Goal: Task Accomplishment & Management: Complete application form

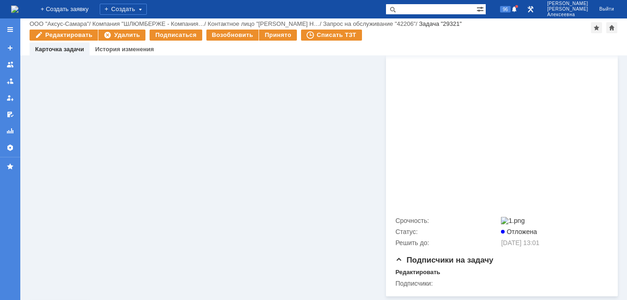
scroll to position [3604, 0]
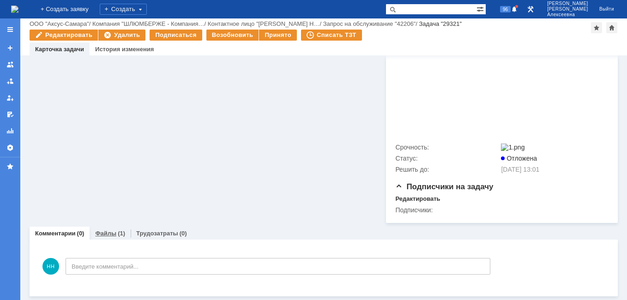
click at [108, 233] on link "Файлы" at bounding box center [105, 233] width 21 height 7
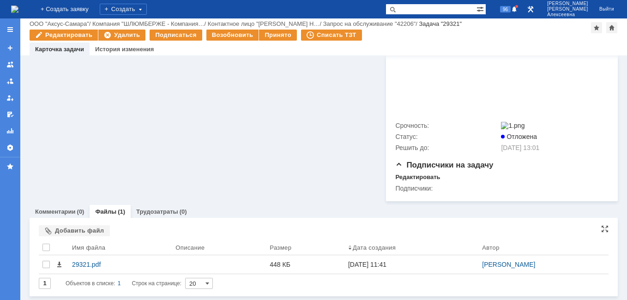
scroll to position [3626, 0]
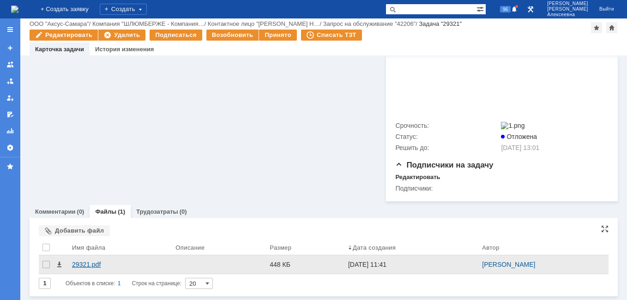
click at [90, 264] on div "29321.pdf" at bounding box center [120, 264] width 96 height 7
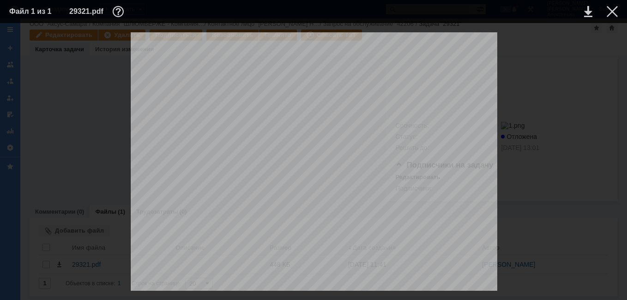
scroll to position [261, 0]
click at [609, 12] on div at bounding box center [612, 11] width 11 height 11
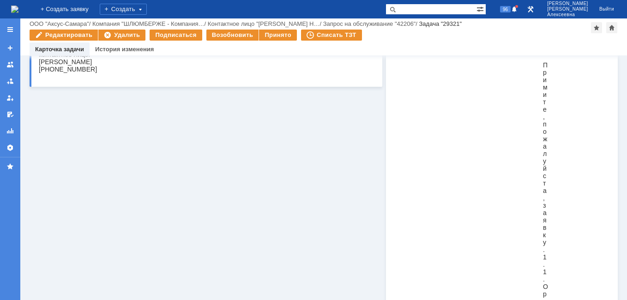
scroll to position [0, 0]
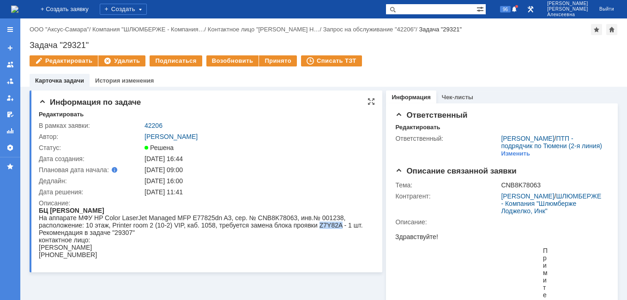
drag, startPoint x: 314, startPoint y: 227, endPoint x: 337, endPoint y: 224, distance: 22.3
click at [337, 224] on div "На аппарате МФУ HP Color LaserJet Managed MFP E77825dn A3, сер. № CNB8K78063, и…" at bounding box center [203, 225] width 328 height 22
drag, startPoint x: 337, startPoint y: 224, endPoint x: 328, endPoint y: 225, distance: 8.9
copy div "Z7Y82A"
drag, startPoint x: 114, startPoint y: 233, endPoint x: 133, endPoint y: 231, distance: 19.1
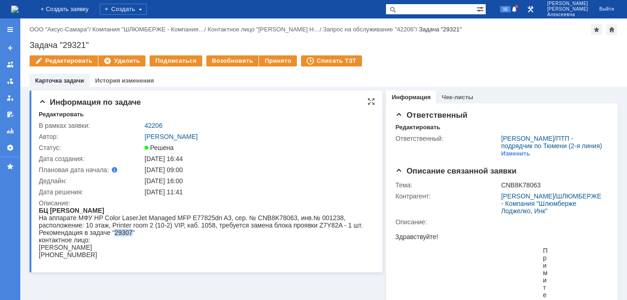
click at [133, 231] on div "На аппарате МФУ HP Color LaserJet Managed MFP E77825dn A3, сер. № CNB8K78063, и…" at bounding box center [203, 225] width 328 height 22
drag, startPoint x: 133, startPoint y: 231, endPoint x: 123, endPoint y: 232, distance: 9.3
copy div "29307"
paste input "29307"
type input "29307"
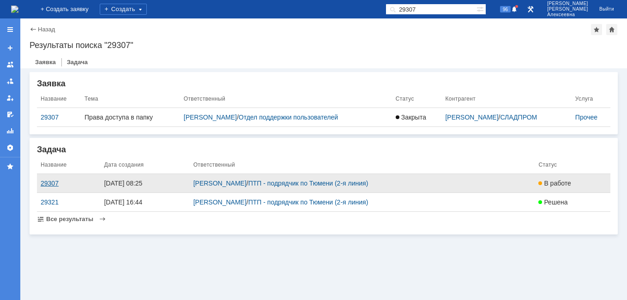
click at [45, 184] on div "29307" at bounding box center [69, 183] width 56 height 7
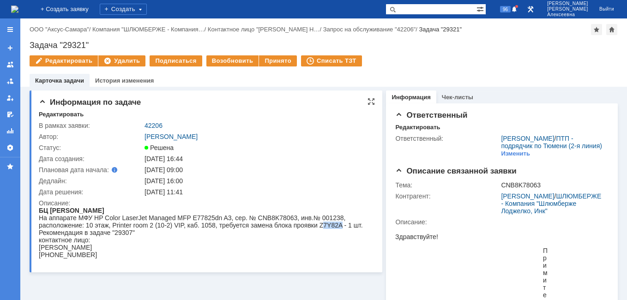
drag, startPoint x: 336, startPoint y: 226, endPoint x: 317, endPoint y: 224, distance: 19.5
click at [317, 224] on div "На аппарате МФУ HP Color LaserJet Managed MFP E77825dn A3, сер. № CNB8K78063, и…" at bounding box center [203, 225] width 328 height 22
drag, startPoint x: 317, startPoint y: 224, endPoint x: 316, endPoint y: 239, distance: 14.8
click at [316, 239] on div "контактное лицо:" at bounding box center [203, 239] width 328 height 7
drag, startPoint x: 316, startPoint y: 225, endPoint x: 337, endPoint y: 228, distance: 21.0
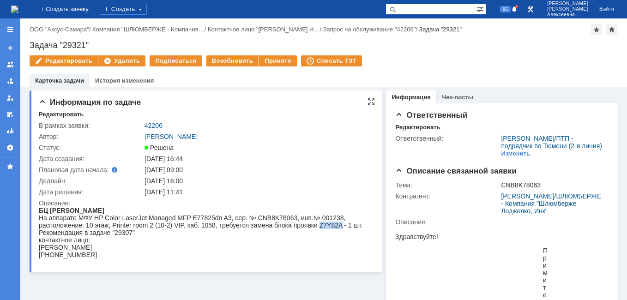
click at [337, 228] on div "На аппарате МФУ HP Color LaserJet Managed MFP E77825dn A3, сер. № CNB8K78063, и…" at bounding box center [203, 225] width 328 height 22
copy div "Z7Y82A"
drag, startPoint x: 338, startPoint y: 228, endPoint x: 316, endPoint y: 227, distance: 21.3
click at [316, 227] on div "На аппарате МФУ HP Color LaserJet Managed MFP E77825dn A3, сер. № CNB8K78063, и…" at bounding box center [203, 225] width 328 height 22
copy div "Z7Y82A"
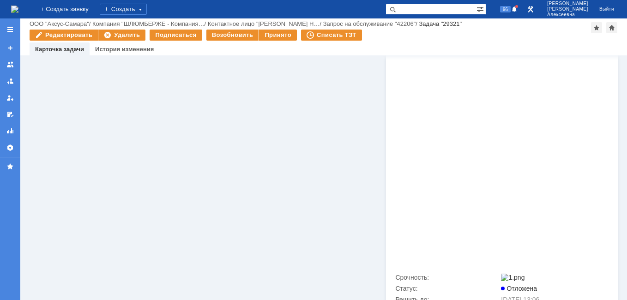
scroll to position [3604, 0]
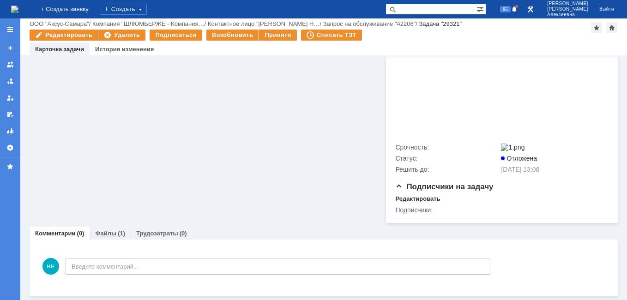
click at [106, 234] on link "Файлы" at bounding box center [105, 233] width 21 height 7
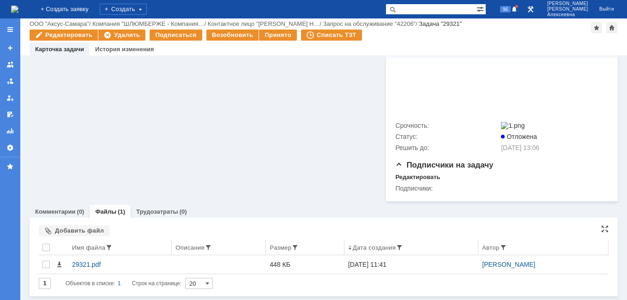
scroll to position [3626, 0]
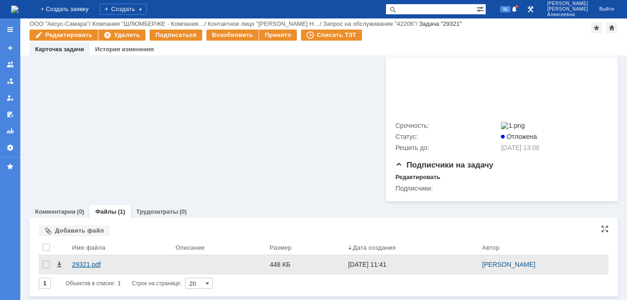
click at [83, 267] on div "29321.pdf" at bounding box center [120, 264] width 96 height 7
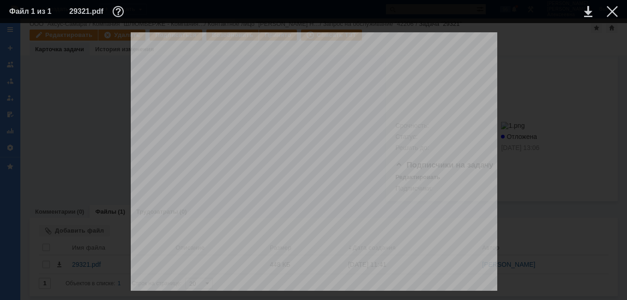
scroll to position [261, 0]
click at [613, 15] on div at bounding box center [612, 11] width 11 height 11
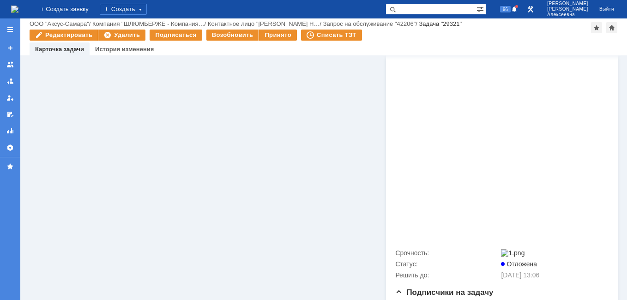
scroll to position [3626, 0]
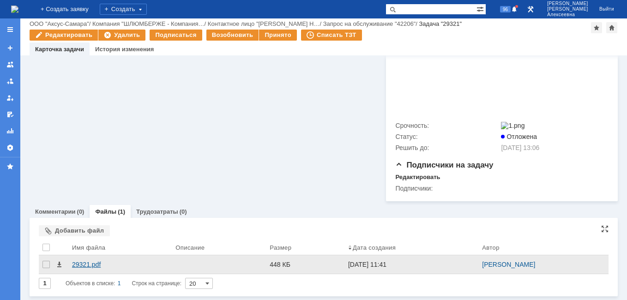
click at [89, 261] on div "29321.pdf" at bounding box center [120, 264] width 96 height 7
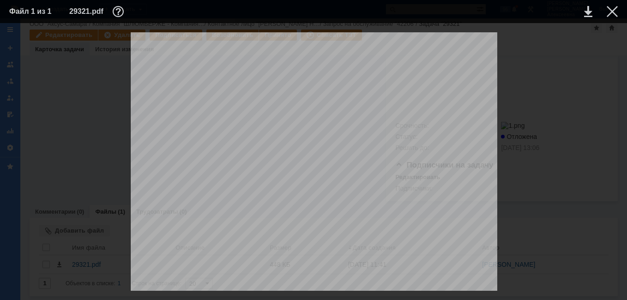
click at [613, 5] on td at bounding box center [604, 12] width 25 height 14
click at [612, 7] on div at bounding box center [612, 11] width 11 height 11
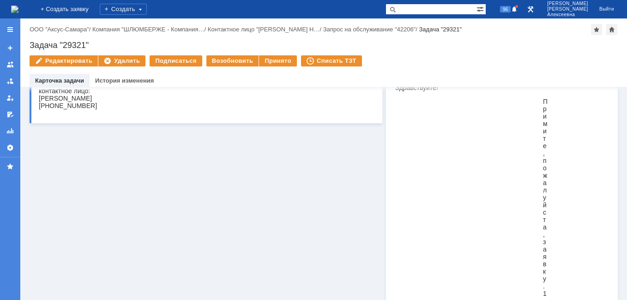
scroll to position [0, 0]
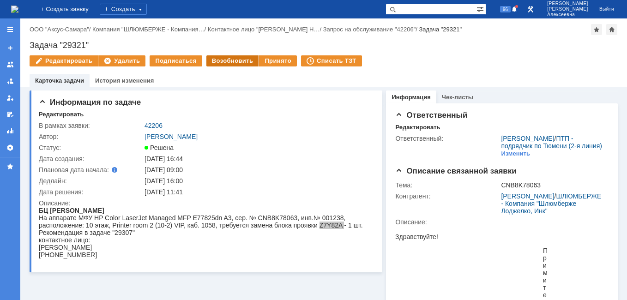
click at [225, 60] on div "Возобновить" at bounding box center [232, 60] width 53 height 11
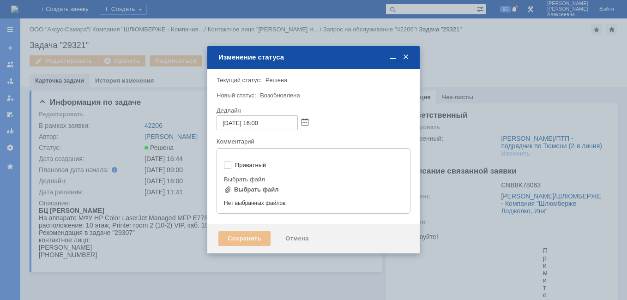
type input "[не указано]"
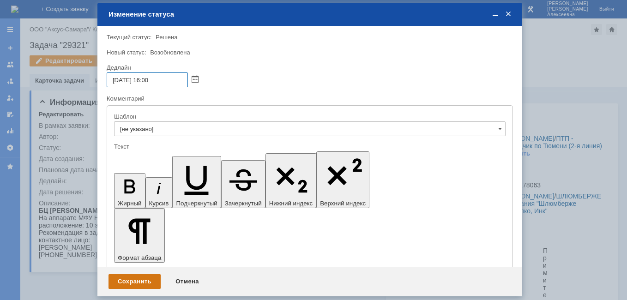
click at [140, 278] on div "Сохранить" at bounding box center [135, 281] width 52 height 15
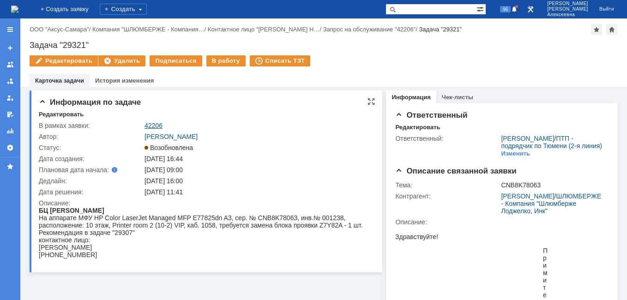
click at [151, 124] on link "42206" at bounding box center [154, 125] width 18 height 7
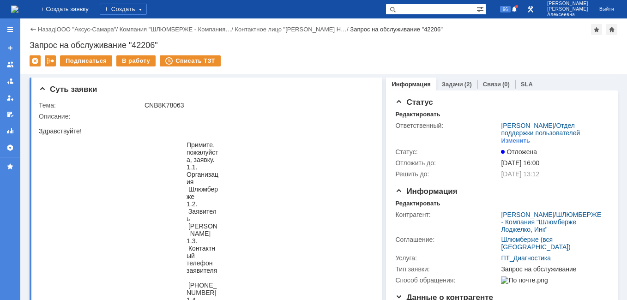
click at [445, 84] on link "Задачи" at bounding box center [452, 84] width 21 height 7
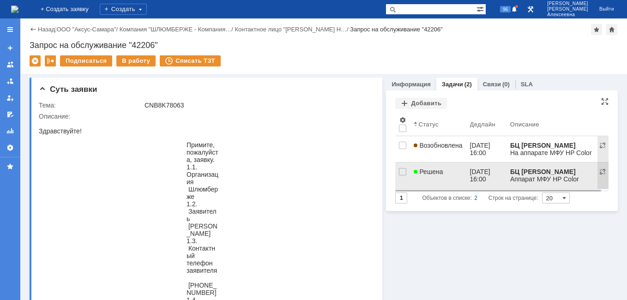
click at [432, 177] on link "Решена" at bounding box center [438, 176] width 56 height 26
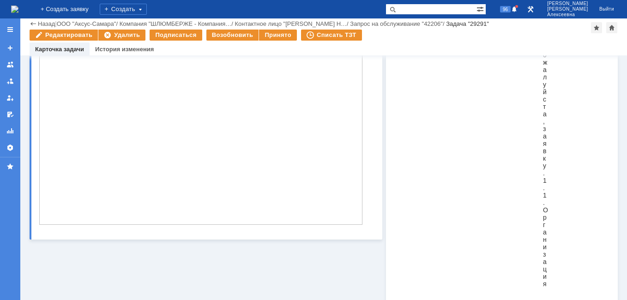
scroll to position [3694, 0]
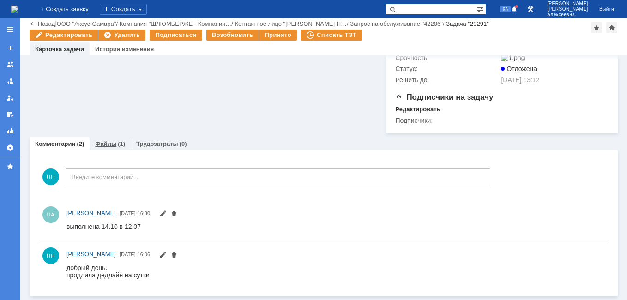
click at [104, 144] on link "Файлы" at bounding box center [105, 143] width 21 height 7
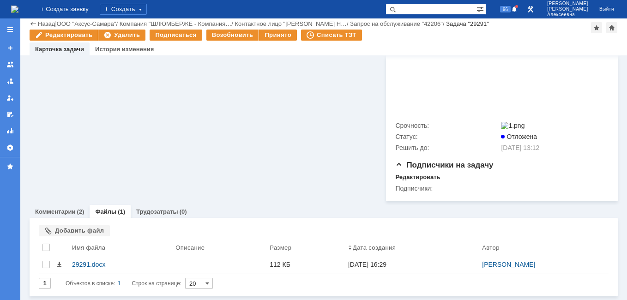
scroll to position [3626, 0]
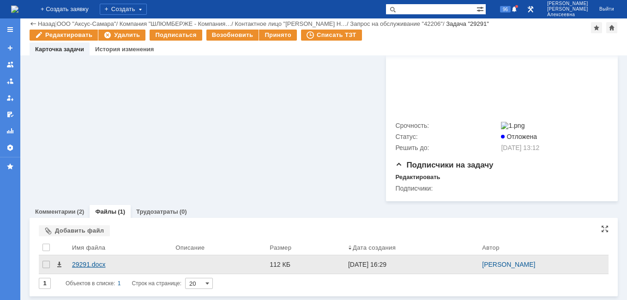
click at [85, 265] on div "29291.docx" at bounding box center [120, 264] width 96 height 7
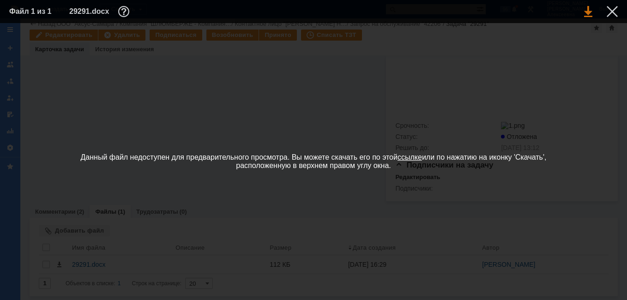
click at [587, 8] on link at bounding box center [588, 11] width 8 height 11
click at [613, 7] on div at bounding box center [612, 11] width 11 height 11
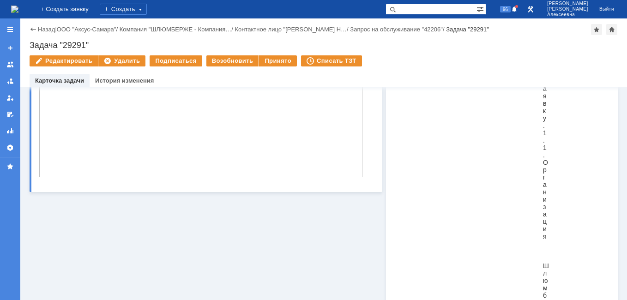
scroll to position [0, 0]
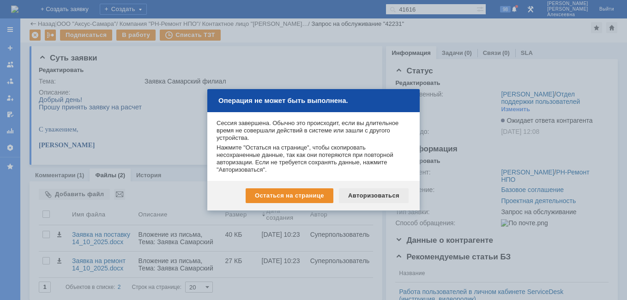
scroll to position [148, 0]
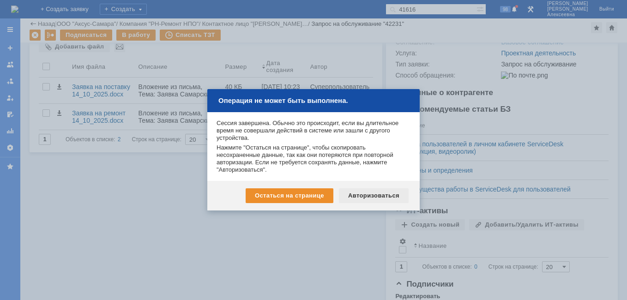
click at [379, 199] on div "Авторизоваться" at bounding box center [374, 195] width 70 height 15
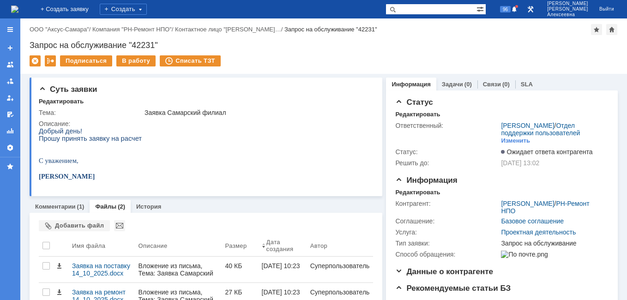
click at [18, 6] on img at bounding box center [14, 9] width 7 height 7
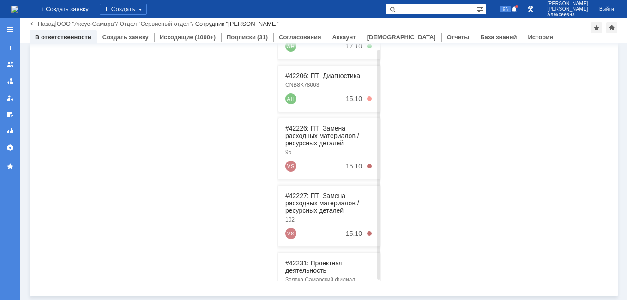
scroll to position [149, 0]
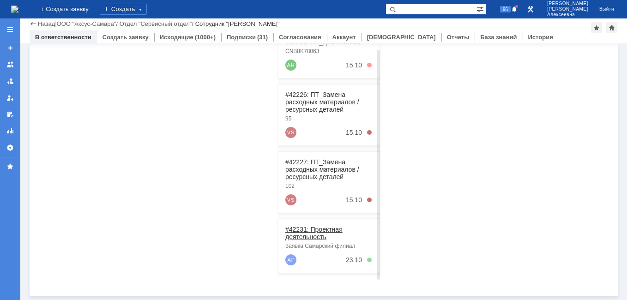
click at [314, 226] on link "#42231: Проектная деятельность" at bounding box center [313, 233] width 57 height 15
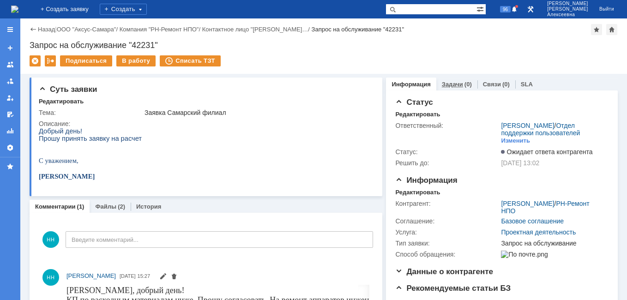
click at [446, 85] on link "Задачи" at bounding box center [452, 84] width 21 height 7
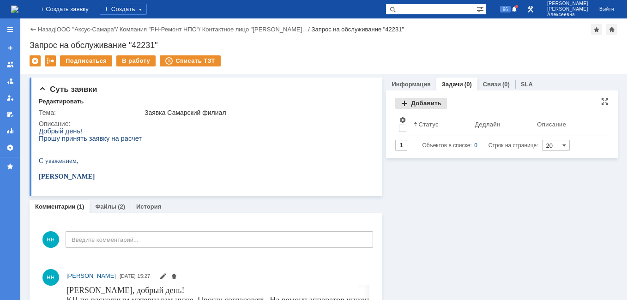
click at [413, 99] on div "Добавить" at bounding box center [421, 103] width 52 height 11
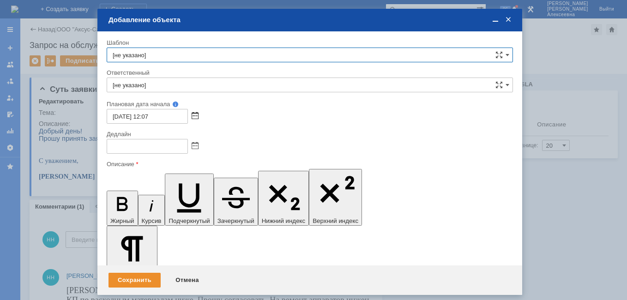
click at [195, 115] on span at bounding box center [195, 116] width 7 height 7
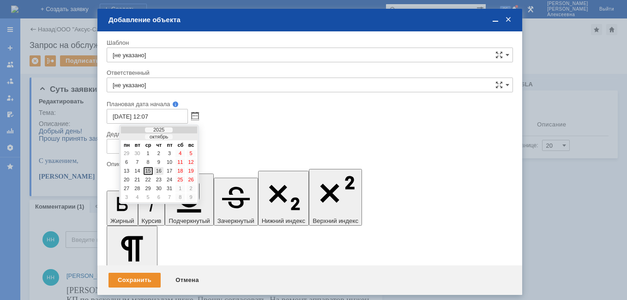
click at [162, 167] on div "16" at bounding box center [158, 171] width 9 height 8
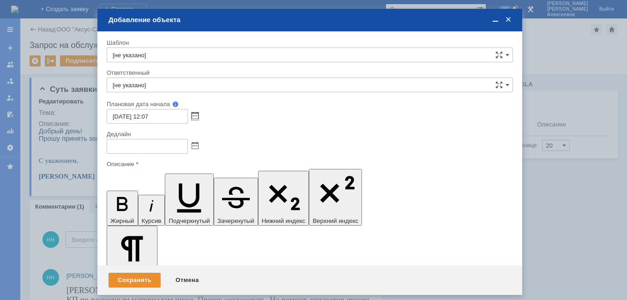
click at [150, 115] on input "[DATE] 12:07" at bounding box center [147, 116] width 81 height 15
click at [163, 114] on input "[DATE] 08:07" at bounding box center [147, 116] width 81 height 15
type input "[DATE] 08:00"
click at [194, 145] on span at bounding box center [195, 146] width 7 height 7
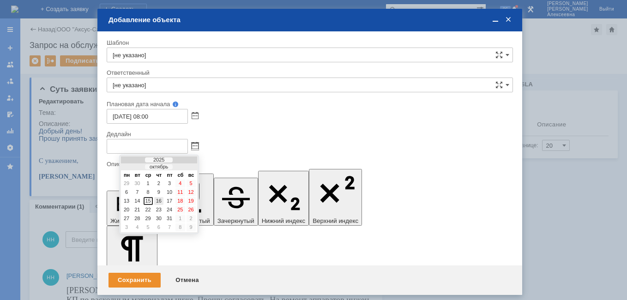
click at [162, 202] on div "16" at bounding box center [158, 201] width 9 height 8
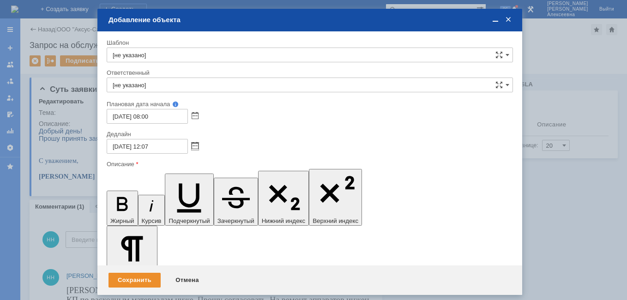
click at [150, 146] on input "[DATE] 12:07" at bounding box center [147, 146] width 81 height 15
click at [174, 148] on input "[DATE] 16:07" at bounding box center [147, 146] width 81 height 15
type input "[DATE] 16:00"
click at [153, 84] on input "[не указано]" at bounding box center [310, 85] width 406 height 15
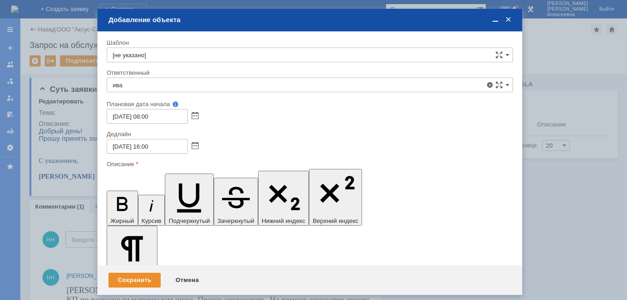
click at [153, 199] on span "[PERSON_NAME]" at bounding box center [310, 196] width 394 height 7
type input "[PERSON_NAME]"
click at [497, 17] on span at bounding box center [495, 20] width 9 height 8
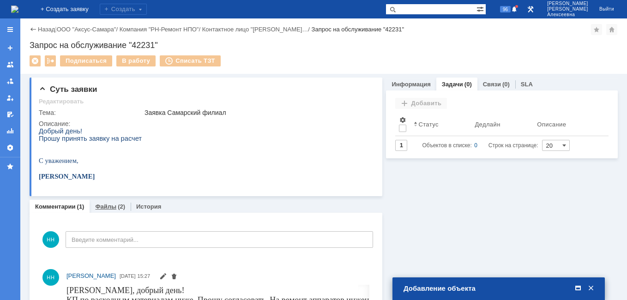
scroll to position [92, 0]
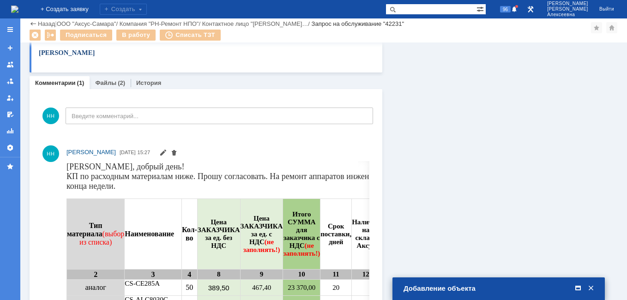
click at [109, 83] on link "Файлы" at bounding box center [105, 82] width 21 height 7
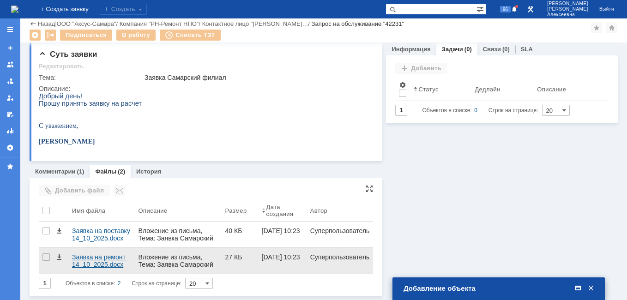
scroll to position [4, 0]
click at [99, 258] on div "Заявка на ремонт 14_10_2025.docx" at bounding box center [101, 260] width 59 height 15
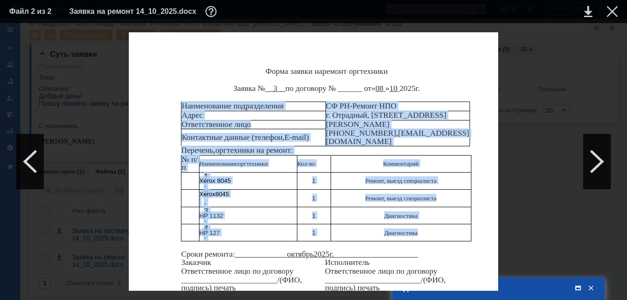
drag, startPoint x: 183, startPoint y: 104, endPoint x: 437, endPoint y: 229, distance: 283.1
click at [437, 229] on div "Форма заявки на ремонт оргтехники Заявка № __3 __ по договору № ______ от « 08 …" at bounding box center [313, 173] width 369 height 283
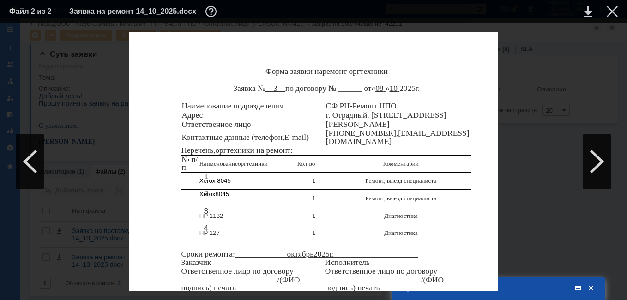
click at [163, 93] on div "Форма заявки на ремонт оргтехники Заявка № __3 __ по договору № ______ от « 08 …" at bounding box center [313, 173] width 369 height 283
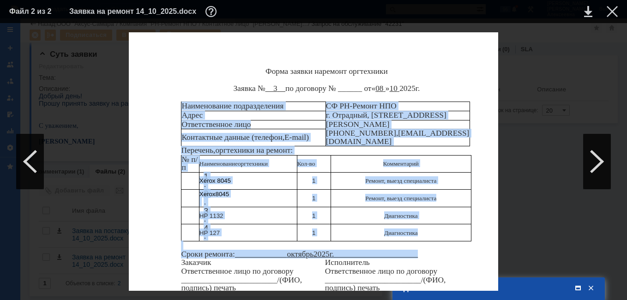
drag, startPoint x: 185, startPoint y: 106, endPoint x: 434, endPoint y: 247, distance: 286.5
click at [434, 247] on div "Форма заявки на ремонт оргтехники Заявка № __3 __ по договору № ______ от « 08 …" at bounding box center [313, 173] width 369 height 283
copy div "Наименование подразделения СФ РН-Ремонт НПО Адрес г. Отрадный, [STREET_ADDRESS]…"
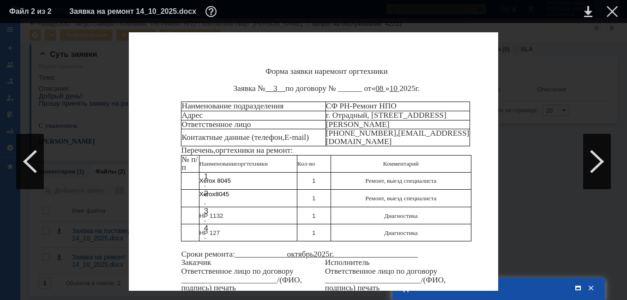
click at [615, 7] on div at bounding box center [612, 11] width 11 height 11
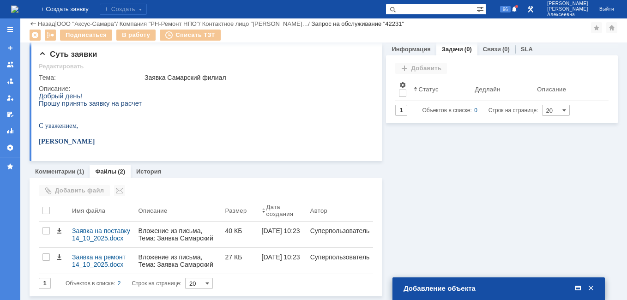
drag, startPoint x: 578, startPoint y: 290, endPoint x: 570, endPoint y: 290, distance: 7.9
click at [578, 290] on span at bounding box center [577, 288] width 9 height 8
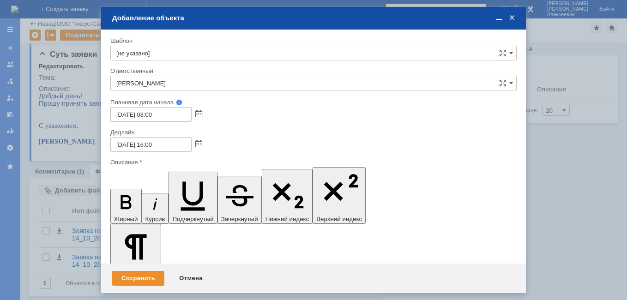
scroll to position [66, 0]
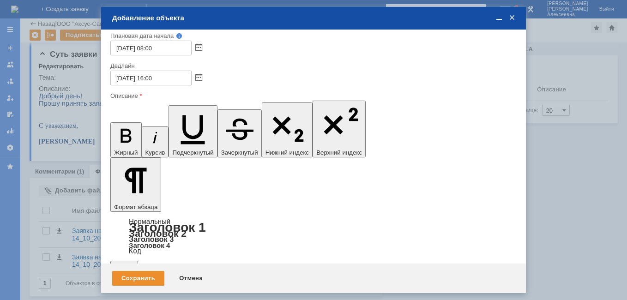
drag, startPoint x: 367, startPoint y: 2699, endPoint x: 113, endPoint y: 2704, distance: 254.5
drag, startPoint x: 347, startPoint y: 2649, endPoint x: 259, endPoint y: 2582, distance: 110.7
drag, startPoint x: 138, startPoint y: 2587, endPoint x: 123, endPoint y: 2588, distance: 14.8
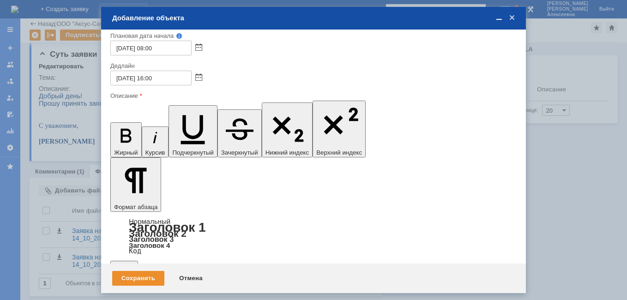
drag, startPoint x: 151, startPoint y: 70, endPoint x: 297, endPoint y: 141, distance: 163.3
drag, startPoint x: 250, startPoint y: 144, endPoint x: 169, endPoint y: 81, distance: 102.3
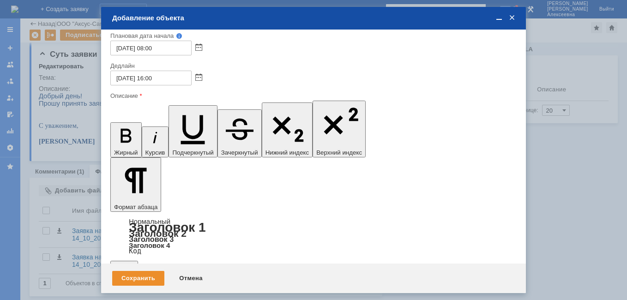
drag, startPoint x: 150, startPoint y: 2651, endPoint x: 158, endPoint y: 2651, distance: 7.9
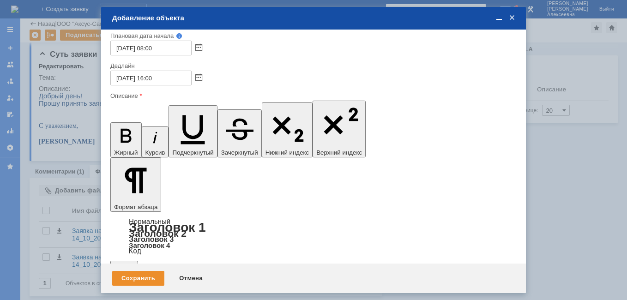
click at [0, 0] on div at bounding box center [0, 0] width 0 height 0
drag, startPoint x: 209, startPoint y: 2624, endPoint x: 203, endPoint y: 2633, distance: 10.6
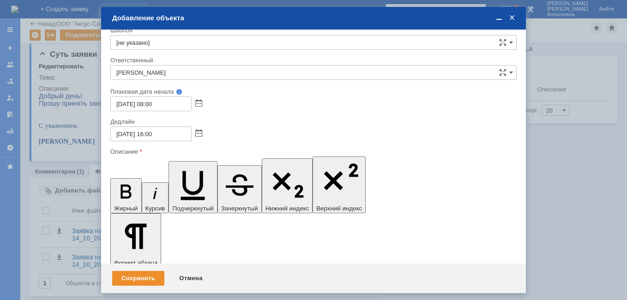
click at [496, 14] on span at bounding box center [499, 18] width 9 height 8
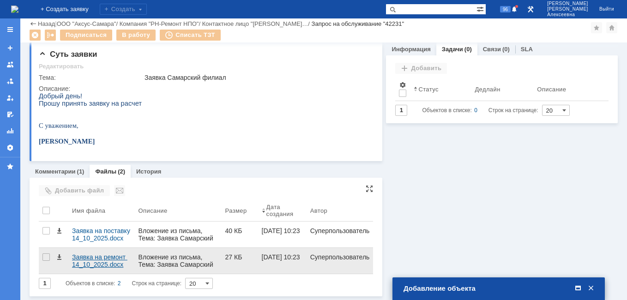
click at [102, 255] on div "Заявка на ремонт 14_10_2025.docx" at bounding box center [101, 260] width 59 height 15
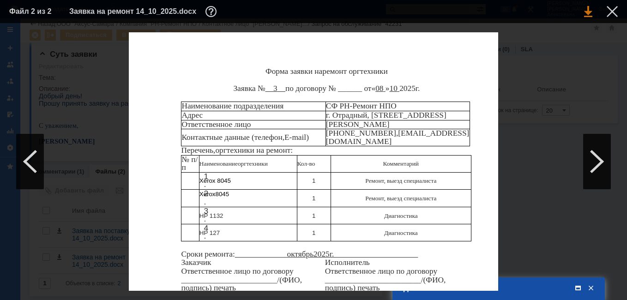
click at [585, 12] on link at bounding box center [588, 11] width 8 height 11
click at [613, 9] on div at bounding box center [612, 11] width 11 height 11
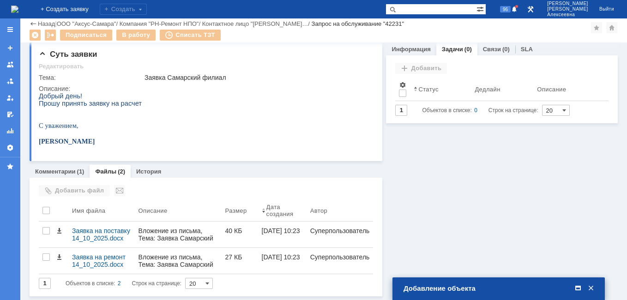
click at [578, 287] on span at bounding box center [577, 288] width 9 height 8
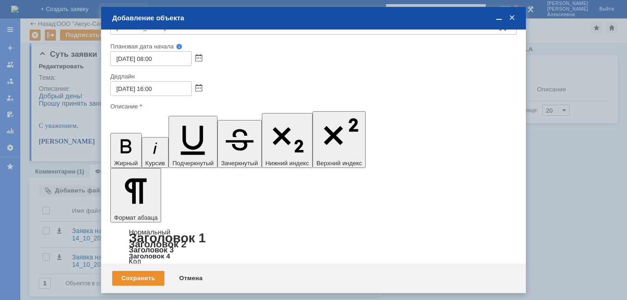
scroll to position [66, 0]
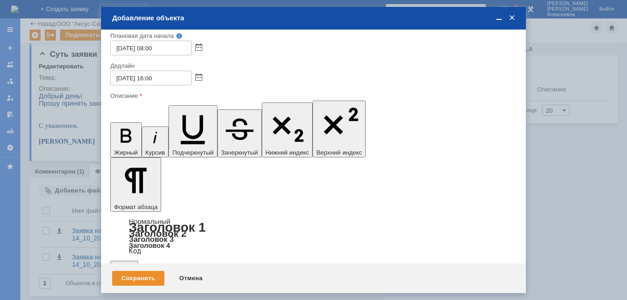
drag, startPoint x: 382, startPoint y: 2637, endPoint x: 310, endPoint y: 2636, distance: 72.1
copy p "Вывоз на диагностику"
drag, startPoint x: 362, startPoint y: 2661, endPoint x: 323, endPoint y: 2660, distance: 39.7
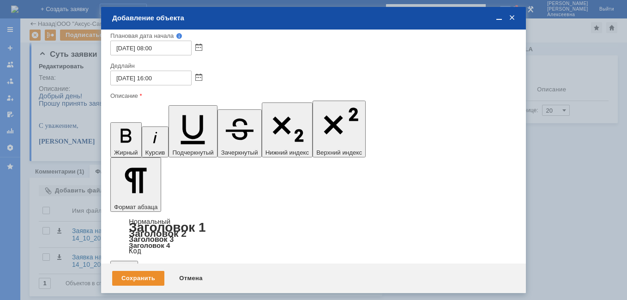
click at [138, 271] on div "Сохранить" at bounding box center [138, 278] width 52 height 15
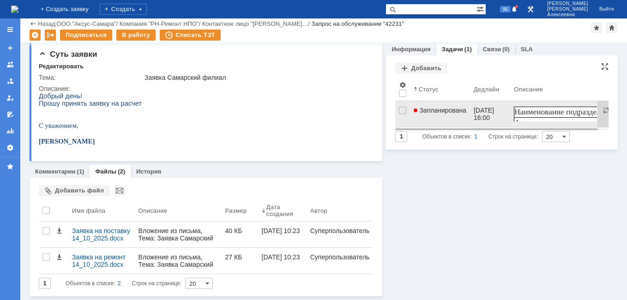
click at [431, 116] on link "Запланирована" at bounding box center [440, 114] width 60 height 26
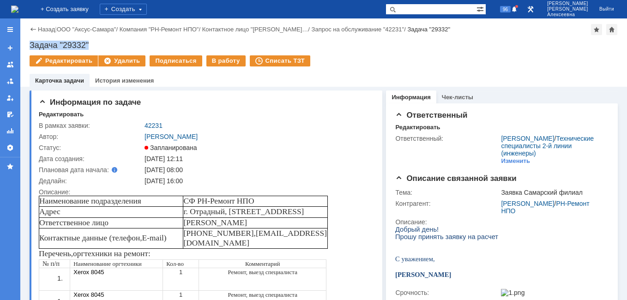
drag, startPoint x: 85, startPoint y: 41, endPoint x: 29, endPoint y: 44, distance: 56.0
click at [29, 44] on div "Назад | ООО "Аксус-Самара" / Компания "РН-Ремонт НПО" / Контактное лицо "[PERSO…" at bounding box center [323, 52] width 607 height 68
copy div "Задача "29332""
drag, startPoint x: 241, startPoint y: 232, endPoint x: 320, endPoint y: 236, distance: 79.5
click at [322, 235] on span "[EMAIL_ADDRESS][DOMAIN_NAME]" at bounding box center [254, 238] width 143 height 18
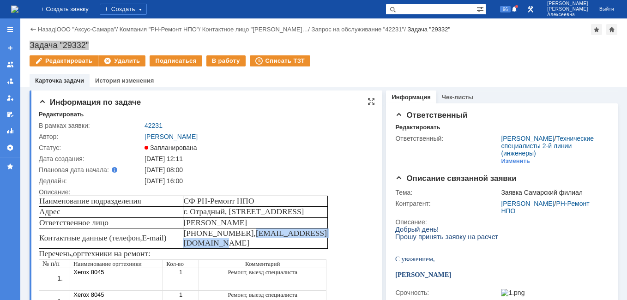
drag, startPoint x: 320, startPoint y: 236, endPoint x: 240, endPoint y: 233, distance: 80.4
click at [240, 233] on span "[EMAIL_ADDRESS][DOMAIN_NAME]" at bounding box center [254, 238] width 143 height 18
copy span "[EMAIL_ADDRESS][DOMAIN_NAME]"
drag, startPoint x: 301, startPoint y: 211, endPoint x: 185, endPoint y: 210, distance: 115.9
click at [185, 210] on p "г. [STREET_ADDRESS]" at bounding box center [255, 212] width 144 height 10
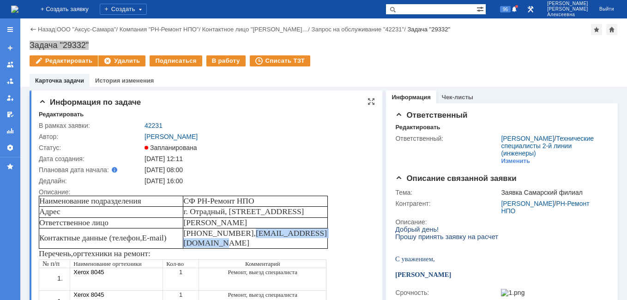
copy p "г. [STREET_ADDRESS]"
